Goal: Task Accomplishment & Management: Use online tool/utility

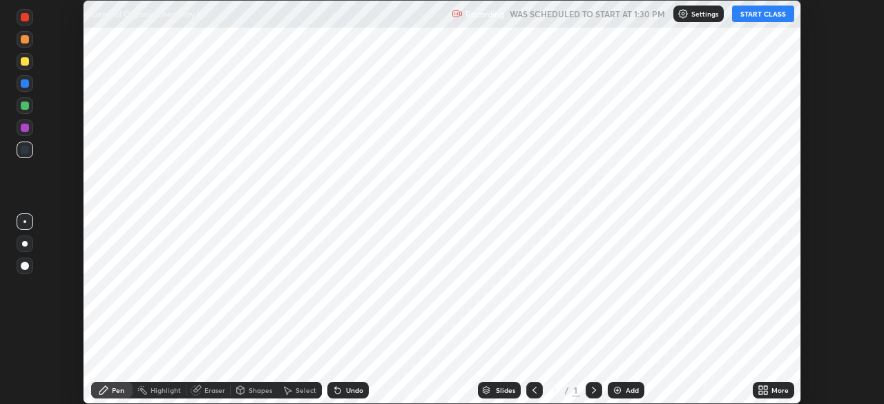
scroll to position [404, 883]
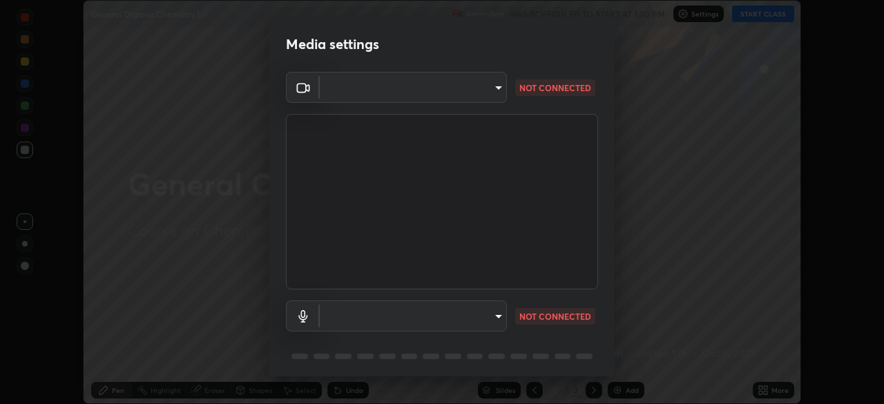
type input "ef407f58ae65e10c1af5a040b6eccf178273e27ca296938399710cc3d85b5032"
type input "communications"
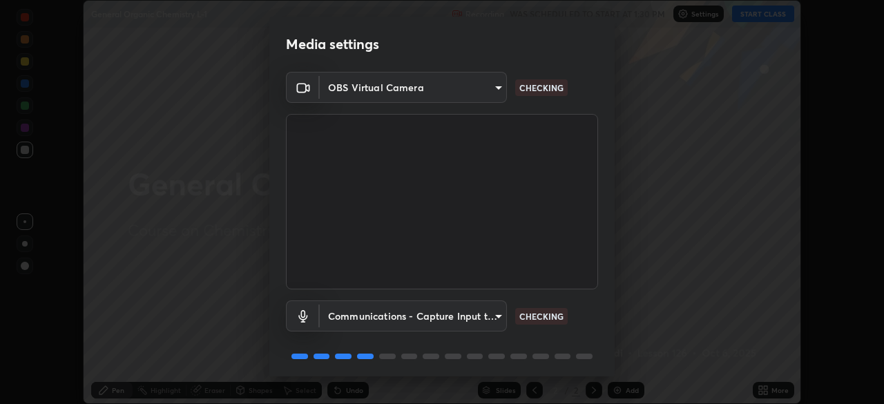
scroll to position [49, 0]
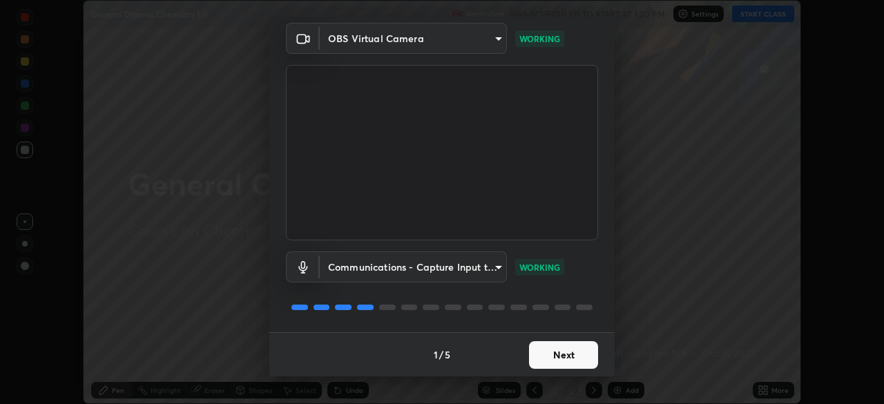
click at [567, 353] on button "Next" at bounding box center [563, 355] width 69 height 28
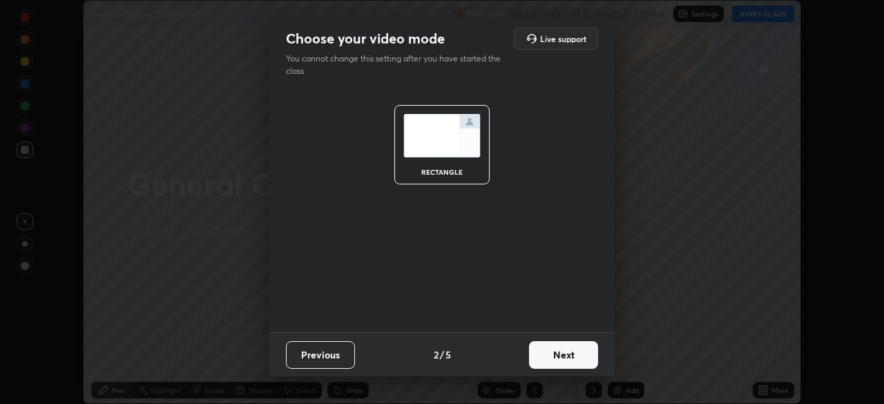
scroll to position [0, 0]
click at [572, 353] on button "Next" at bounding box center [563, 355] width 69 height 28
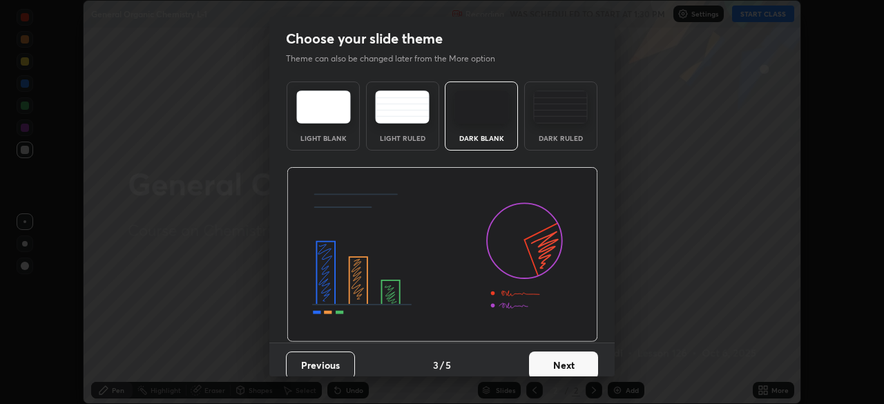
click at [573, 360] on button "Next" at bounding box center [563, 365] width 69 height 28
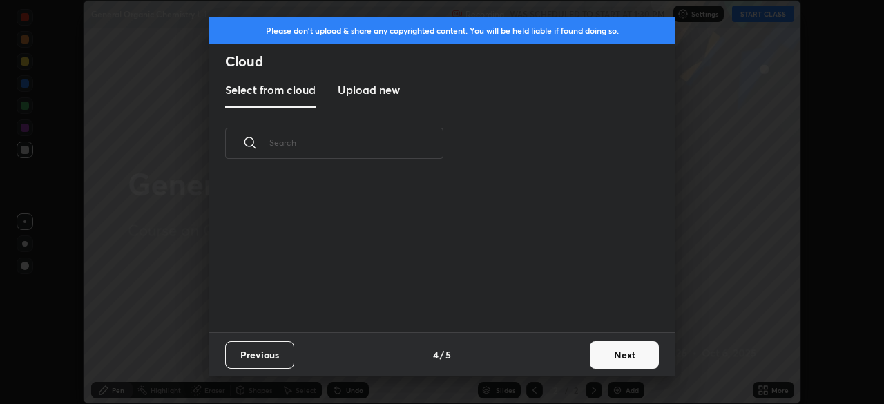
click at [606, 351] on button "Next" at bounding box center [624, 355] width 69 height 28
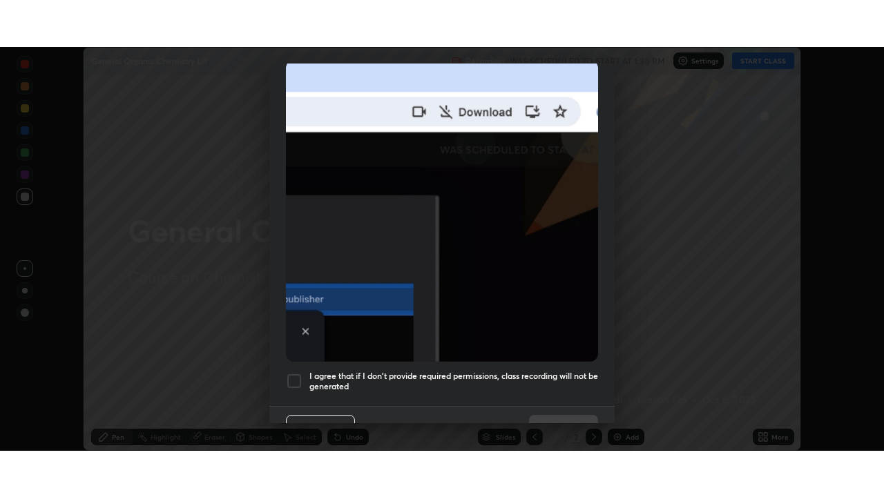
scroll to position [331, 0]
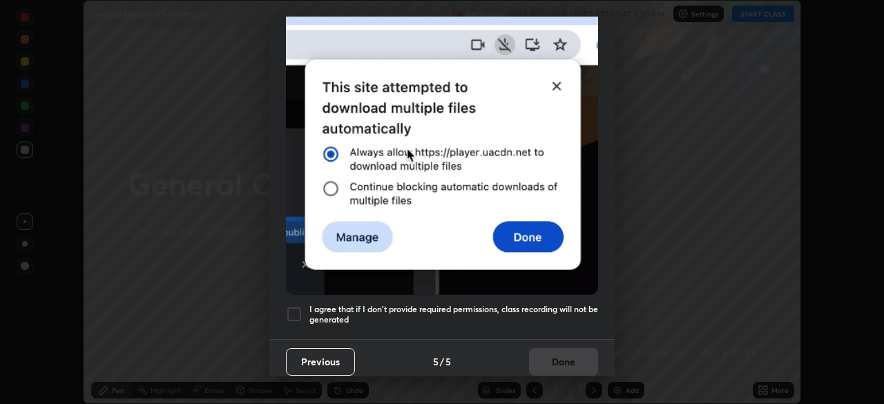
click at [291, 308] on div at bounding box center [294, 314] width 17 height 17
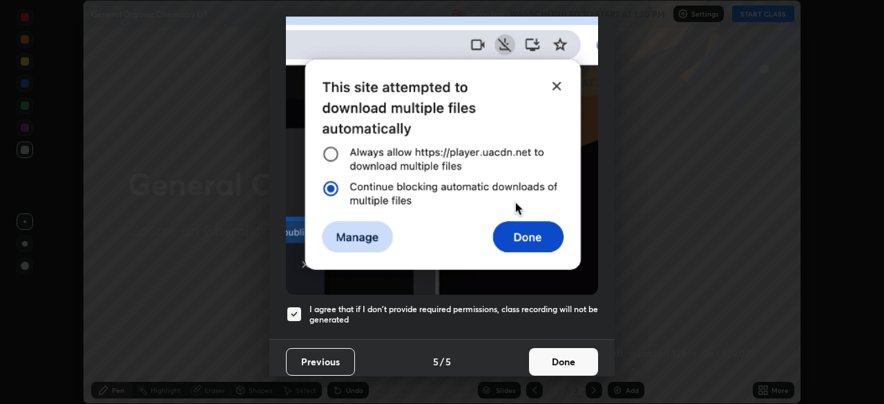
click at [572, 358] on button "Done" at bounding box center [563, 362] width 69 height 28
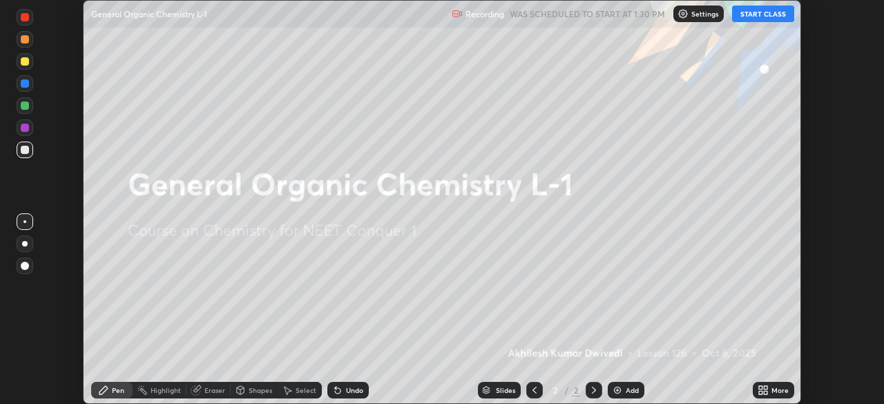
click at [760, 386] on icon at bounding box center [760, 387] width 3 height 3
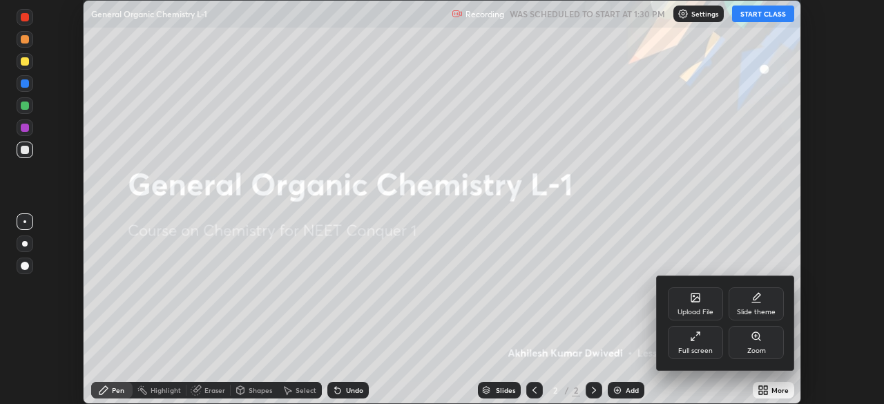
click at [697, 333] on icon at bounding box center [695, 336] width 11 height 11
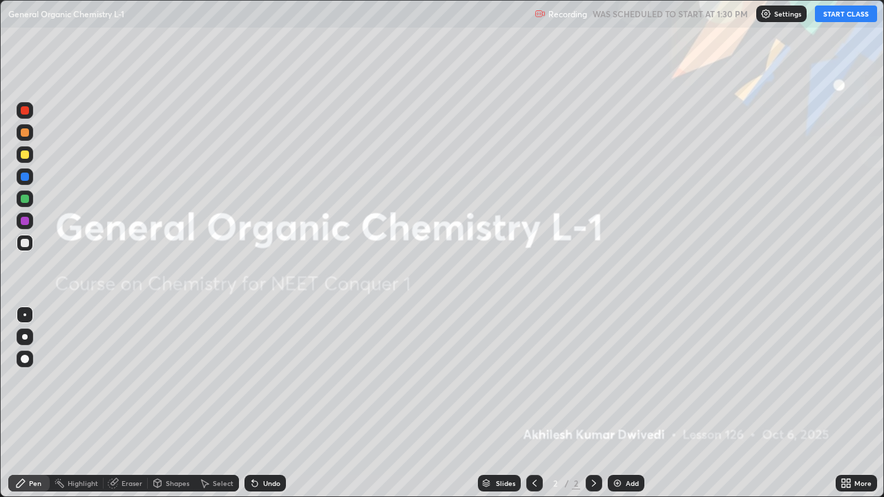
scroll to position [497, 884]
click at [615, 403] on img at bounding box center [617, 483] width 11 height 11
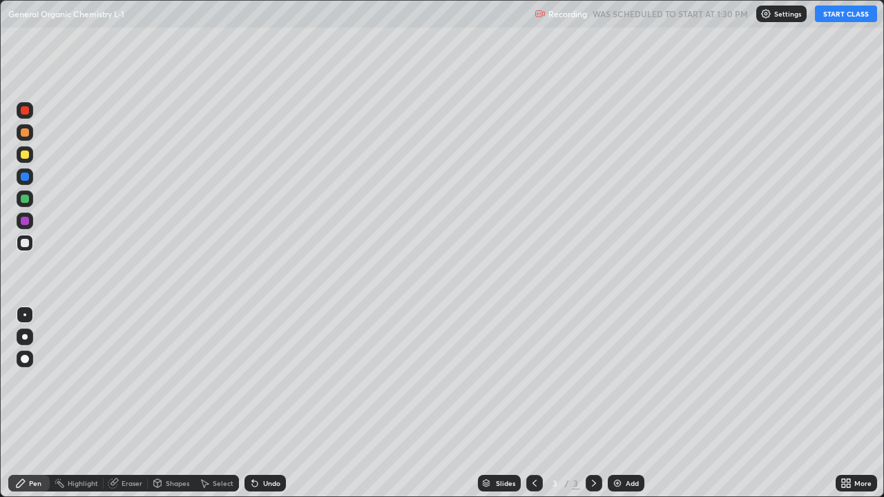
click at [836, 15] on button "START CLASS" at bounding box center [846, 14] width 62 height 17
click at [614, 403] on img at bounding box center [617, 483] width 11 height 11
click at [615, 403] on img at bounding box center [617, 483] width 11 height 11
click at [608, 403] on div "Add" at bounding box center [626, 483] width 37 height 17
click at [614, 403] on img at bounding box center [617, 483] width 11 height 11
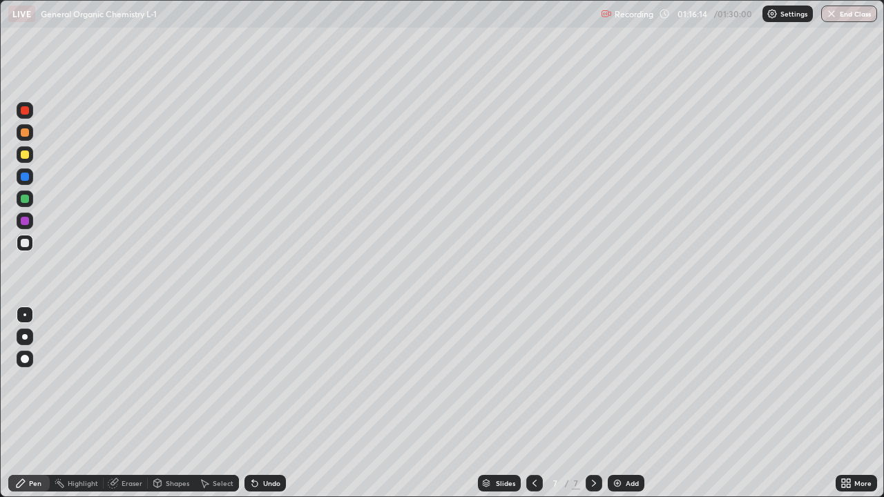
click at [851, 17] on button "End Class" at bounding box center [849, 14] width 56 height 17
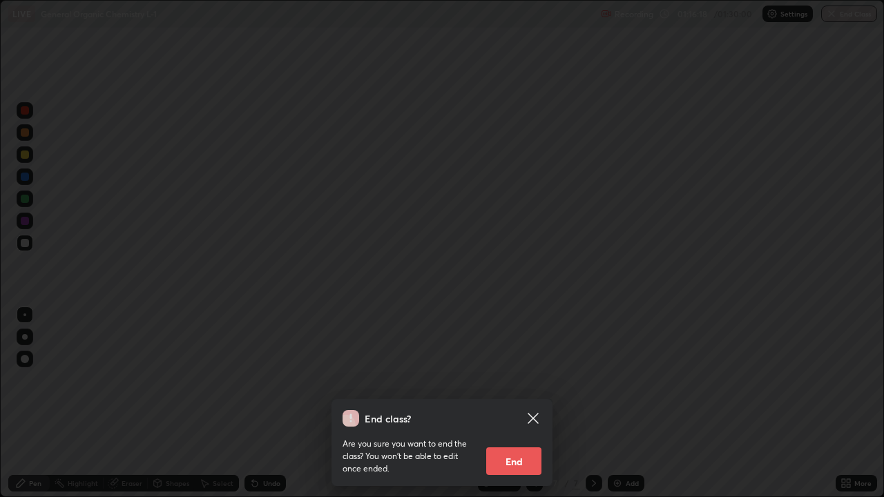
click at [518, 403] on button "End" at bounding box center [513, 461] width 55 height 28
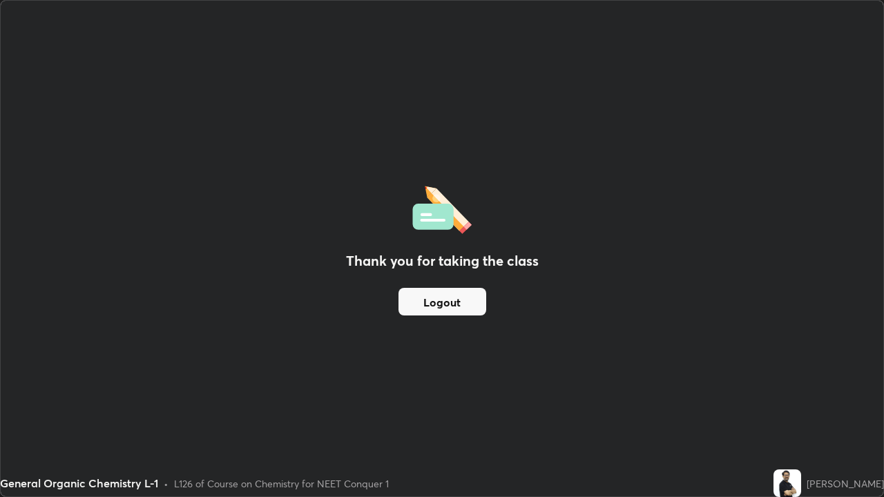
click at [455, 300] on button "Logout" at bounding box center [442, 302] width 88 height 28
